Goal: Complete application form

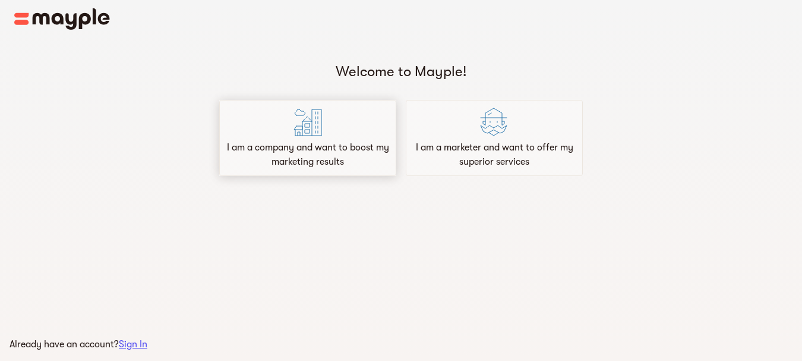
click at [297, 159] on p "I am a company and want to boost my marketing results" at bounding box center [308, 154] width 166 height 29
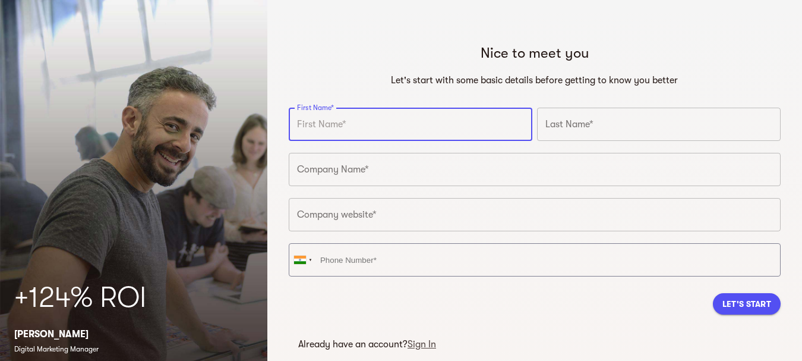
click at [312, 176] on input "text" at bounding box center [535, 169] width 492 height 33
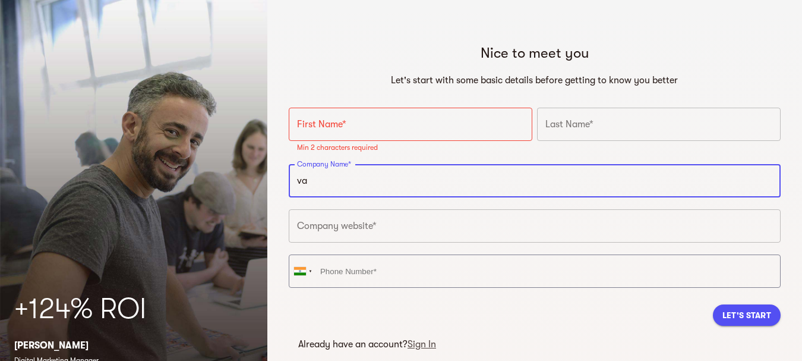
click at [312, 186] on input "va" at bounding box center [535, 180] width 492 height 33
paste input "pemarley"
type input "vapemarley"
click at [323, 229] on input "text" at bounding box center [535, 225] width 492 height 33
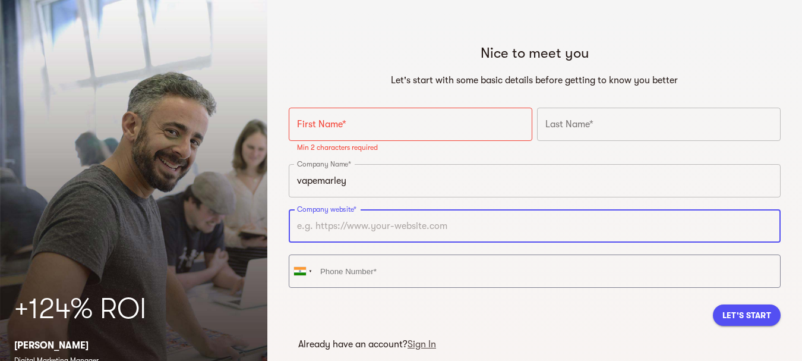
paste input "[URL][DOMAIN_NAME]"
type input "[URL][DOMAIN_NAME]"
click at [328, 128] on input "text" at bounding box center [411, 124] width 244 height 33
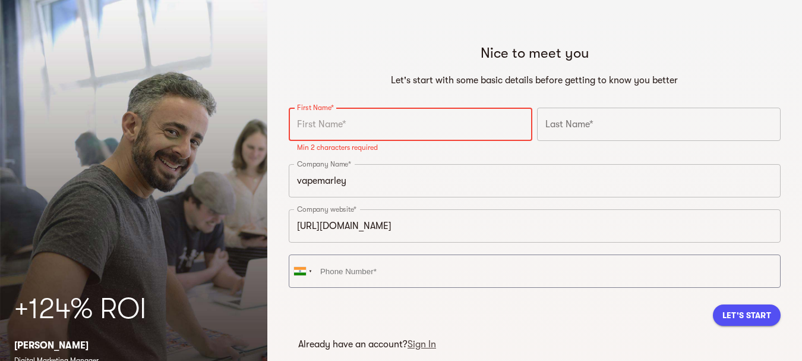
click at [327, 132] on input "text" at bounding box center [411, 124] width 244 height 33
paste input "[PERSON_NAME]"
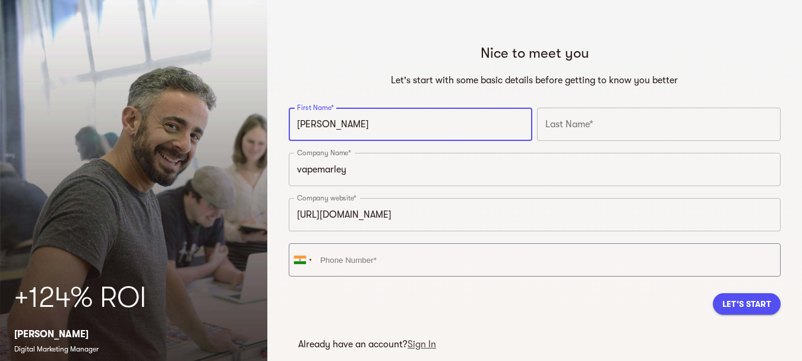
click at [348, 128] on input "[PERSON_NAME]" at bounding box center [411, 124] width 244 height 33
click at [349, 128] on input "[PERSON_NAME]" at bounding box center [411, 124] width 244 height 33
type input "Mario"
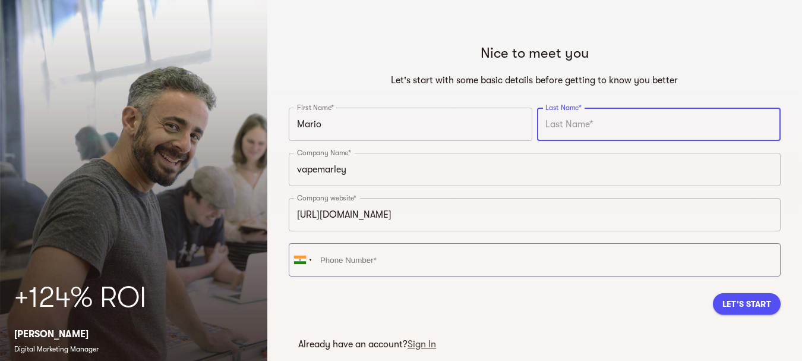
click at [580, 130] on input "text" at bounding box center [659, 124] width 244 height 33
paste input "[PERSON_NAME]"
type input "[PERSON_NAME]"
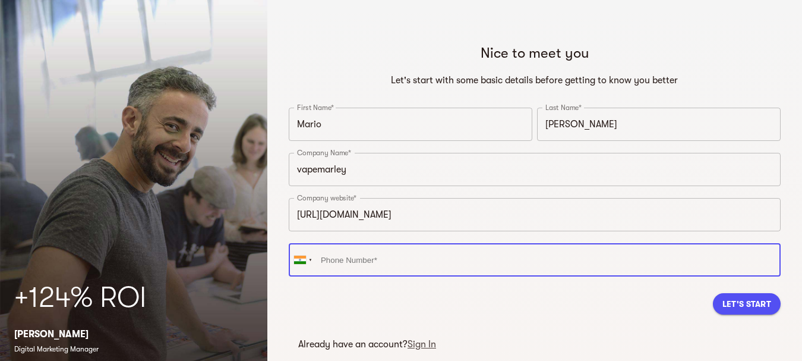
click at [347, 266] on input "tel" at bounding box center [535, 259] width 492 height 33
click at [298, 262] on div at bounding box center [300, 259] width 12 height 8
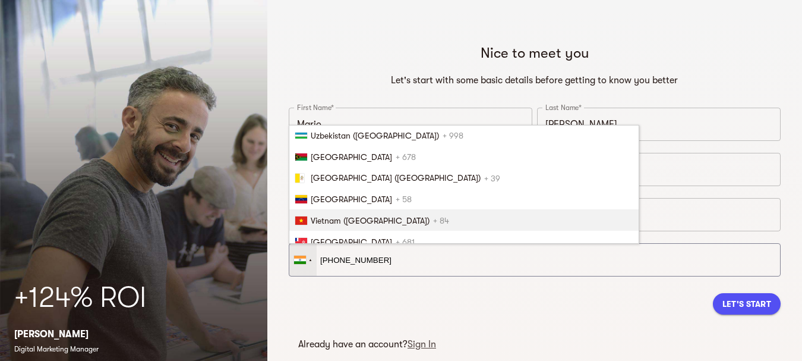
scroll to position [4919, 0]
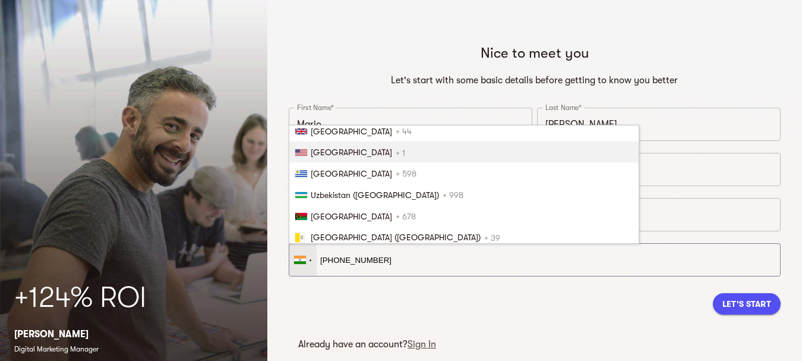
click at [334, 151] on span "[GEOGRAPHIC_DATA]" at bounding box center [351, 152] width 81 height 10
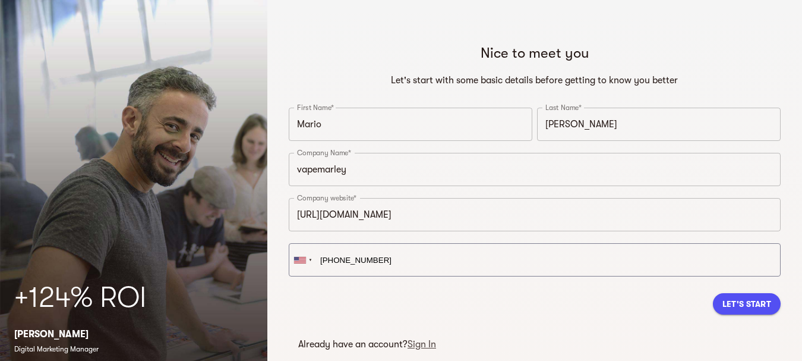
type input "[PHONE_NUMBER]"
click at [371, 306] on div "Let's Start" at bounding box center [535, 303] width 492 height 40
click at [744, 304] on span "Let's Start" at bounding box center [746, 303] width 49 height 14
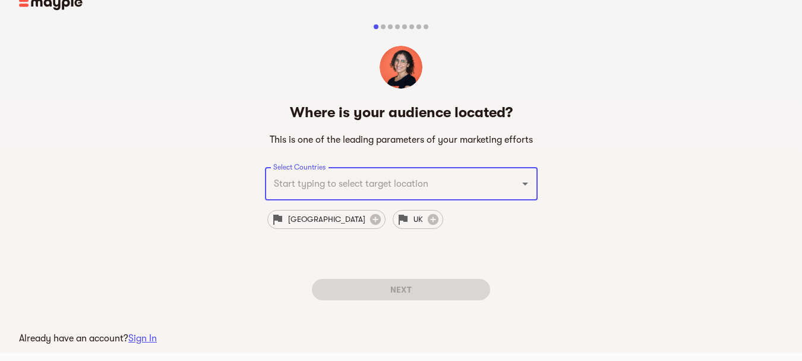
scroll to position [17, 0]
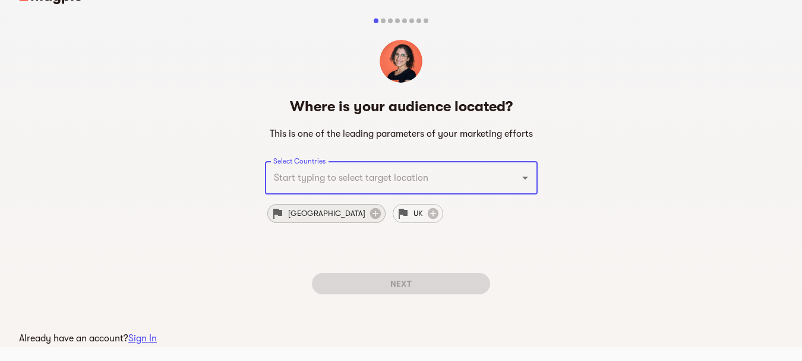
click at [283, 219] on span "[GEOGRAPHIC_DATA]" at bounding box center [326, 213] width 91 height 14
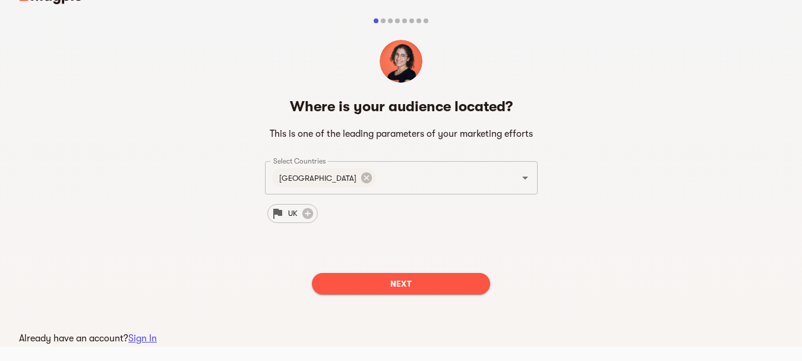
click at [366, 289] on span "Next" at bounding box center [400, 283] width 159 height 14
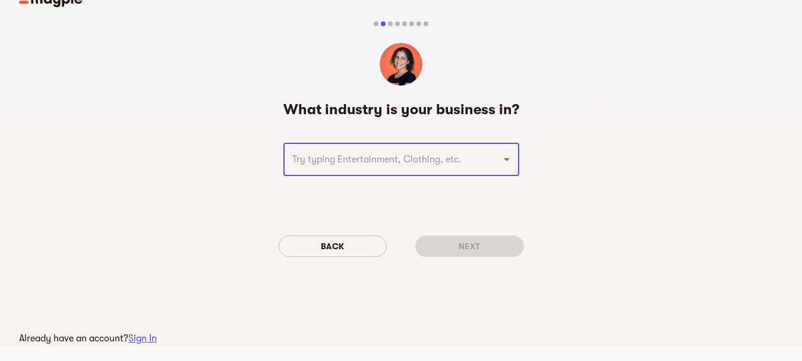
scroll to position [0, 0]
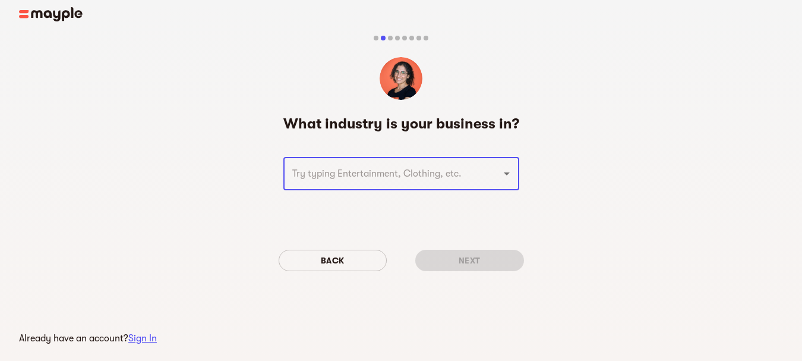
click at [342, 175] on input "text" at bounding box center [385, 173] width 192 height 23
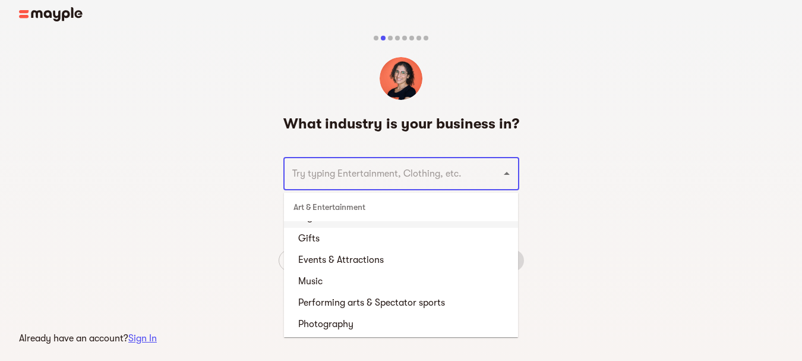
scroll to position [178, 0]
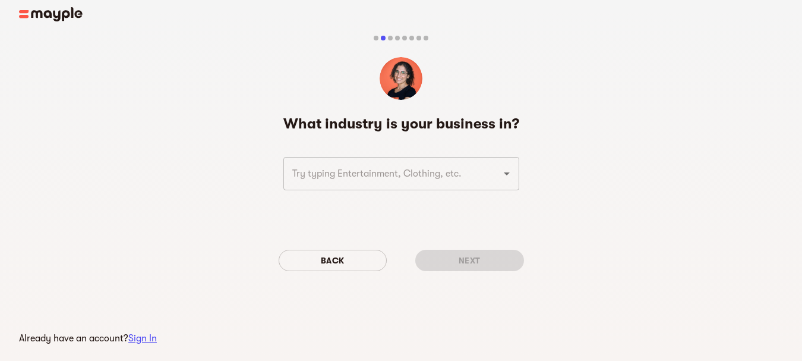
drag, startPoint x: 518, startPoint y: 200, endPoint x: 515, endPoint y: 307, distance: 107.0
click at [515, 307] on div "What industry is your business in? ​ Back Next" at bounding box center [401, 167] width 245 height 297
click at [388, 170] on input "text" at bounding box center [385, 173] width 192 height 23
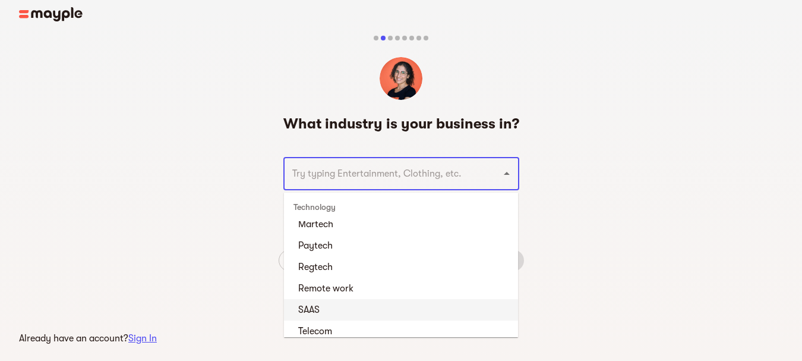
scroll to position [4282, 0]
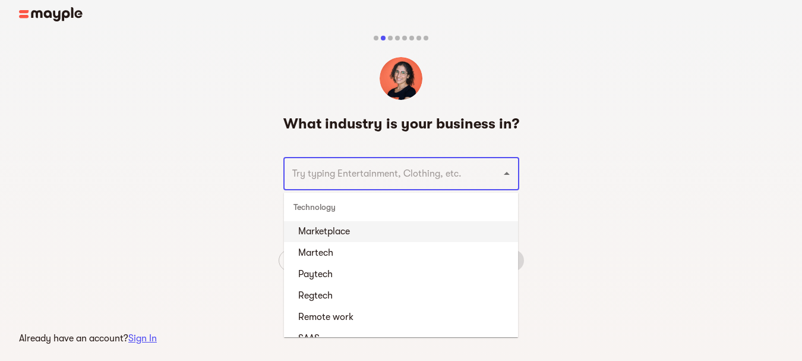
click at [334, 230] on li "Marketplace" at bounding box center [401, 230] width 234 height 21
type input "Marketplace"
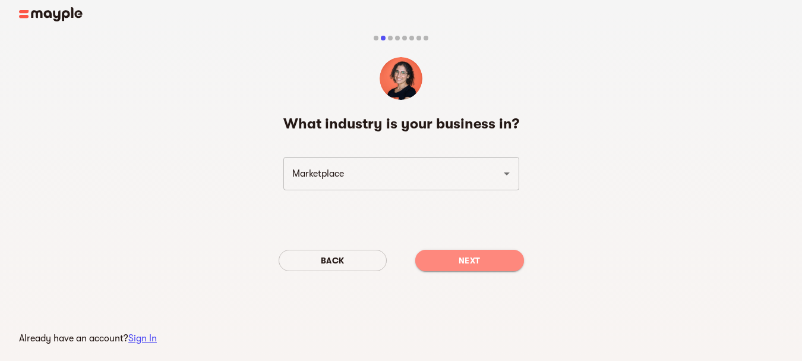
click at [465, 267] on button "Next" at bounding box center [469, 259] width 109 height 21
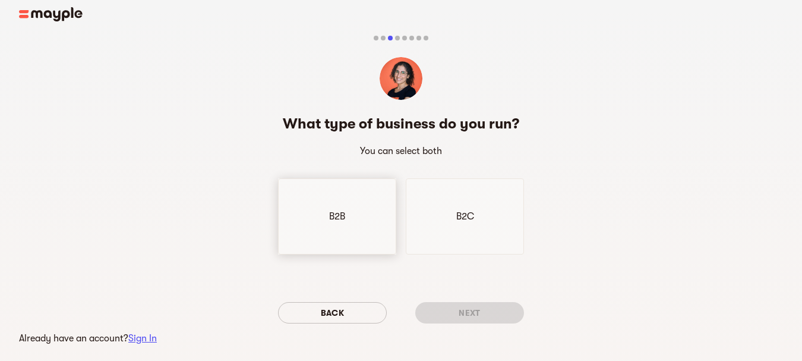
click at [331, 224] on div "B2B" at bounding box center [337, 216] width 118 height 76
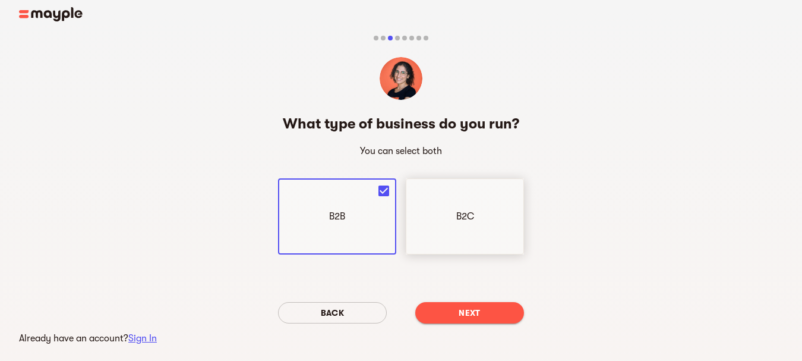
click at [456, 218] on p "B2C" at bounding box center [465, 216] width 18 height 14
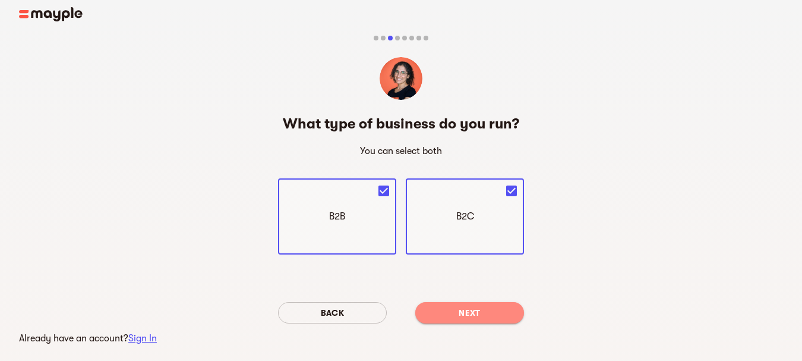
click at [469, 319] on span "Next" at bounding box center [470, 312] width 90 height 14
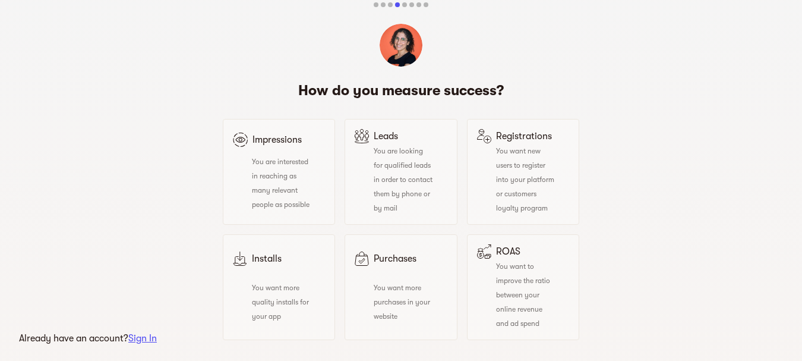
scroll to position [29, 0]
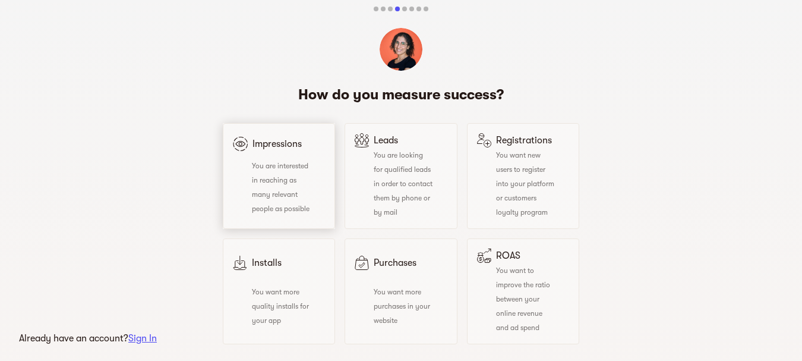
click at [299, 187] on div "You are interested in reaching as many relevant people as possible" at bounding box center [272, 186] width 78 height 57
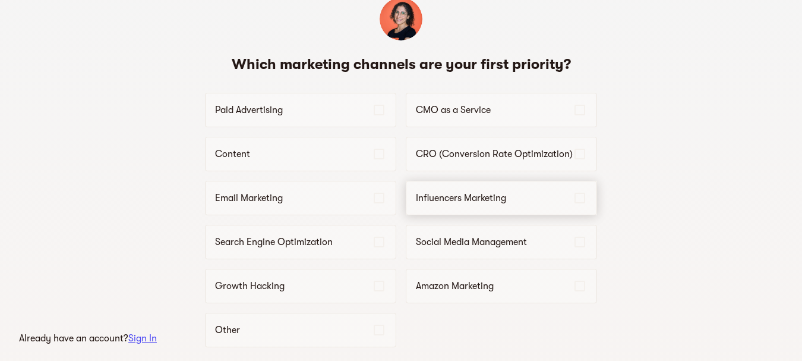
scroll to position [119, 0]
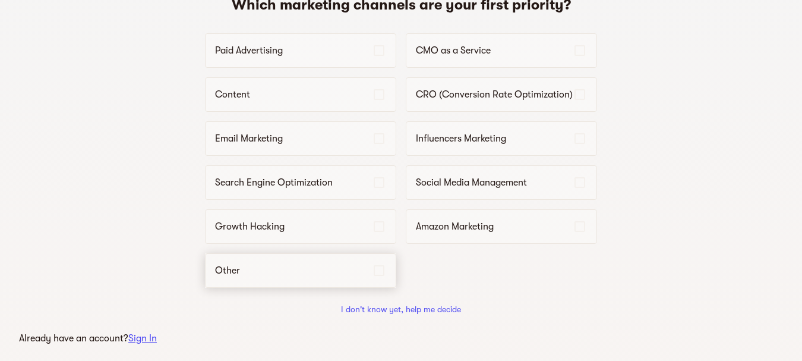
click at [276, 263] on div "Other" at bounding box center [300, 270] width 191 height 34
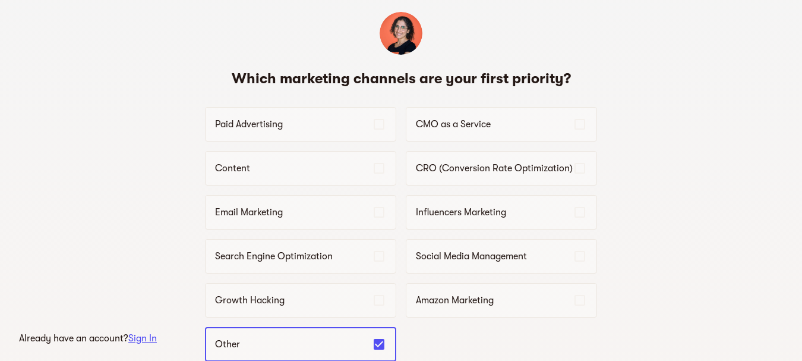
scroll to position [178, 0]
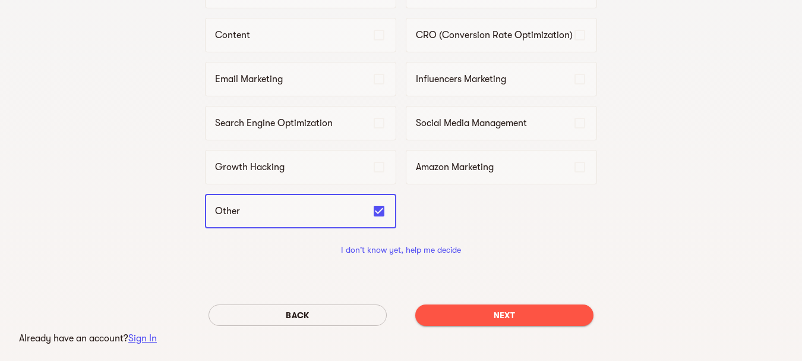
click at [481, 317] on span "Next" at bounding box center [504, 315] width 159 height 14
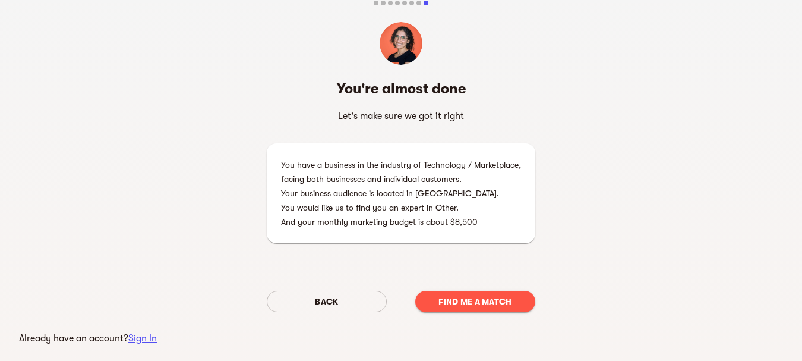
scroll to position [53, 0]
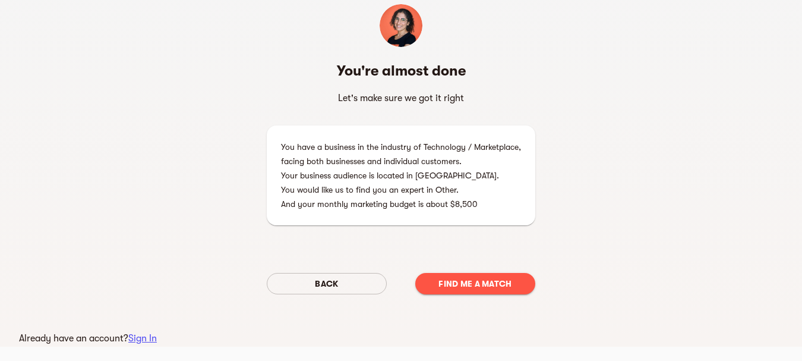
click at [475, 279] on span "Find me a match" at bounding box center [475, 283] width 101 height 14
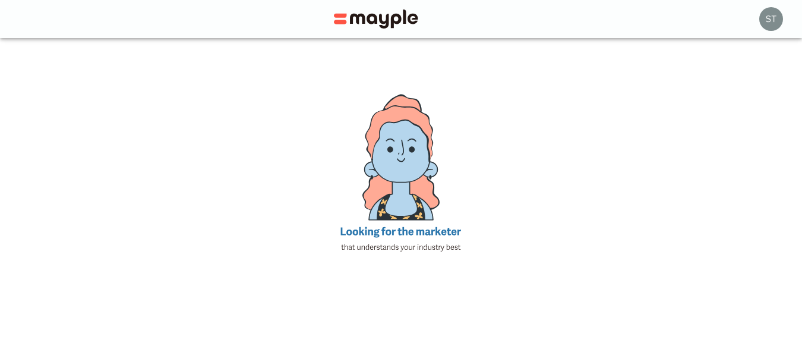
scroll to position [79, 0]
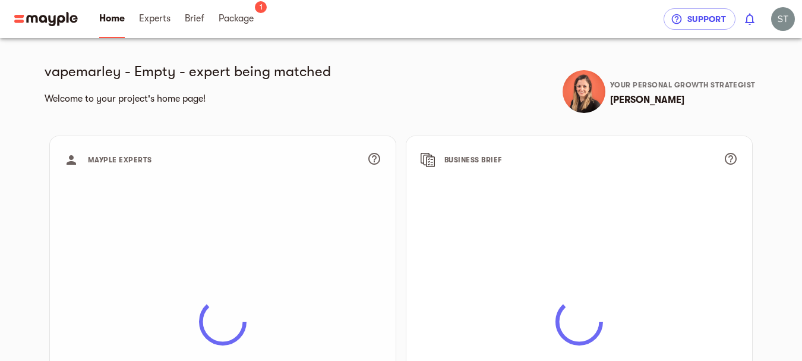
scroll to position [14, 0]
